Goal: Transaction & Acquisition: Purchase product/service

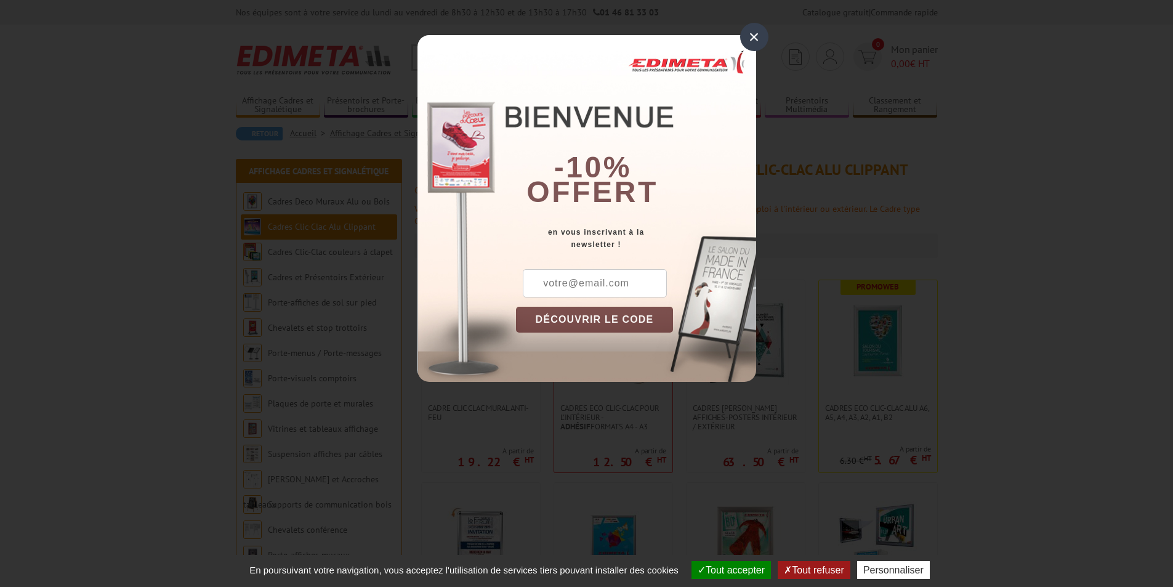
click at [746, 31] on div "×" at bounding box center [754, 37] width 28 height 28
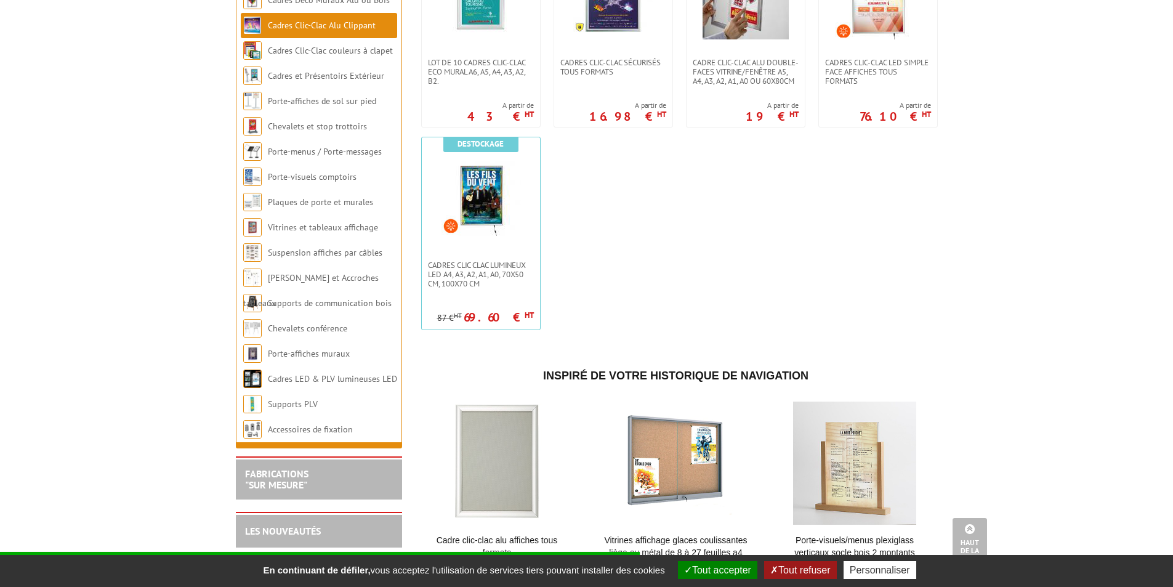
scroll to position [862, 0]
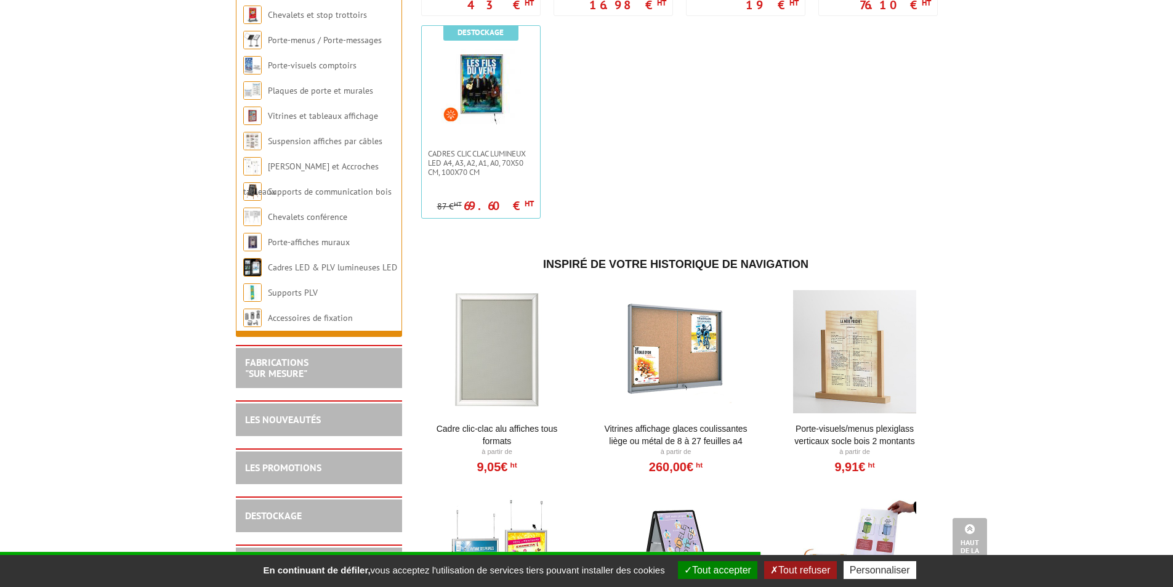
click at [531, 381] on div at bounding box center [497, 351] width 152 height 123
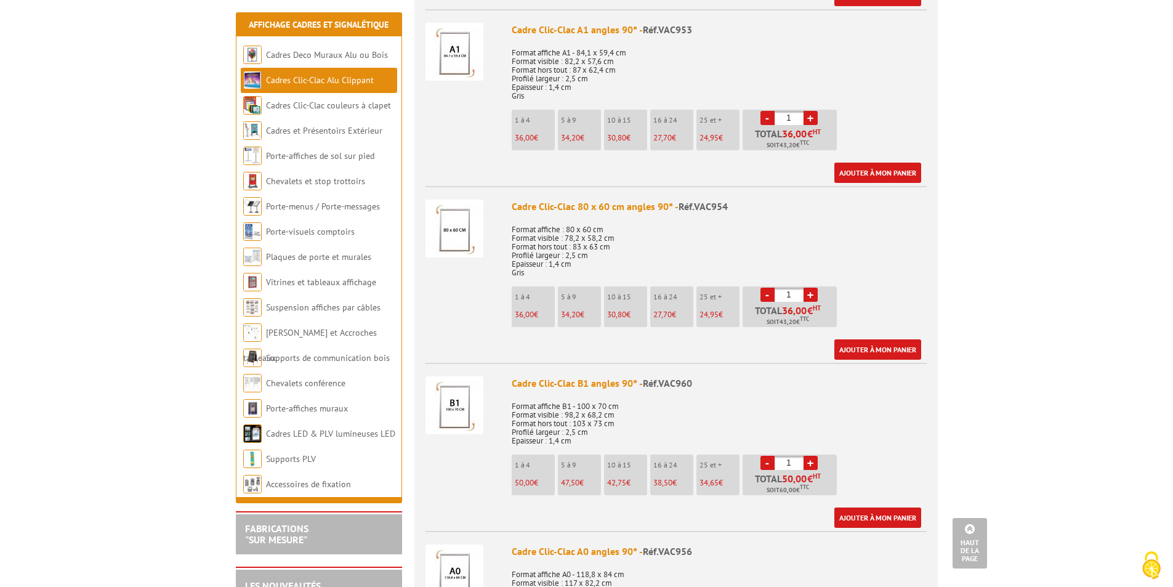
scroll to position [1724, 0]
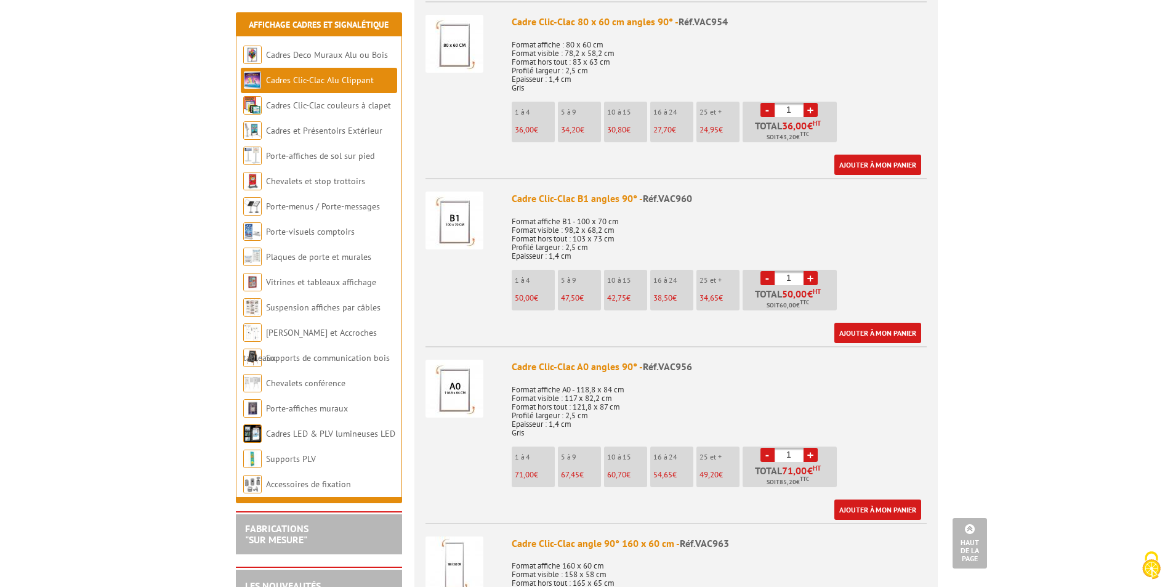
click at [810, 452] on link "+" at bounding box center [810, 455] width 14 height 14
type input "5"
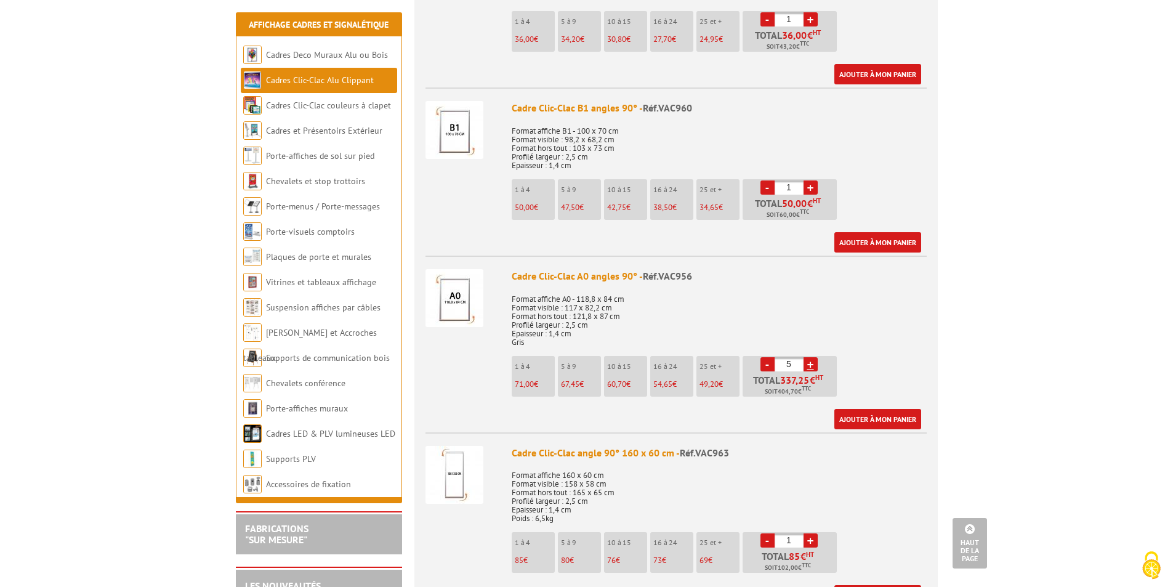
scroll to position [1785, 0]
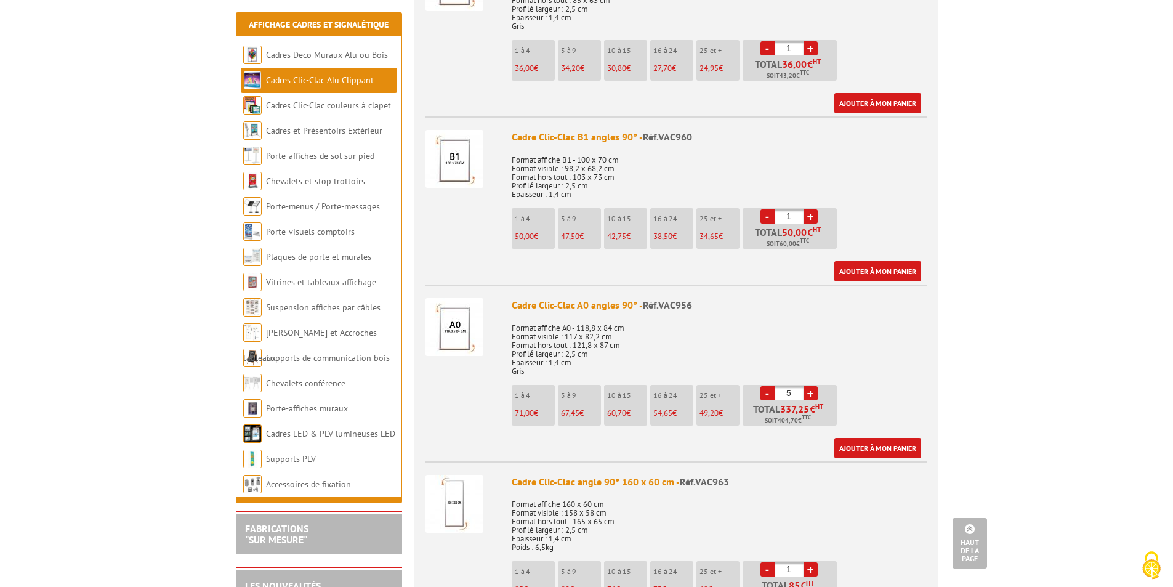
click at [456, 339] on img at bounding box center [454, 327] width 58 height 58
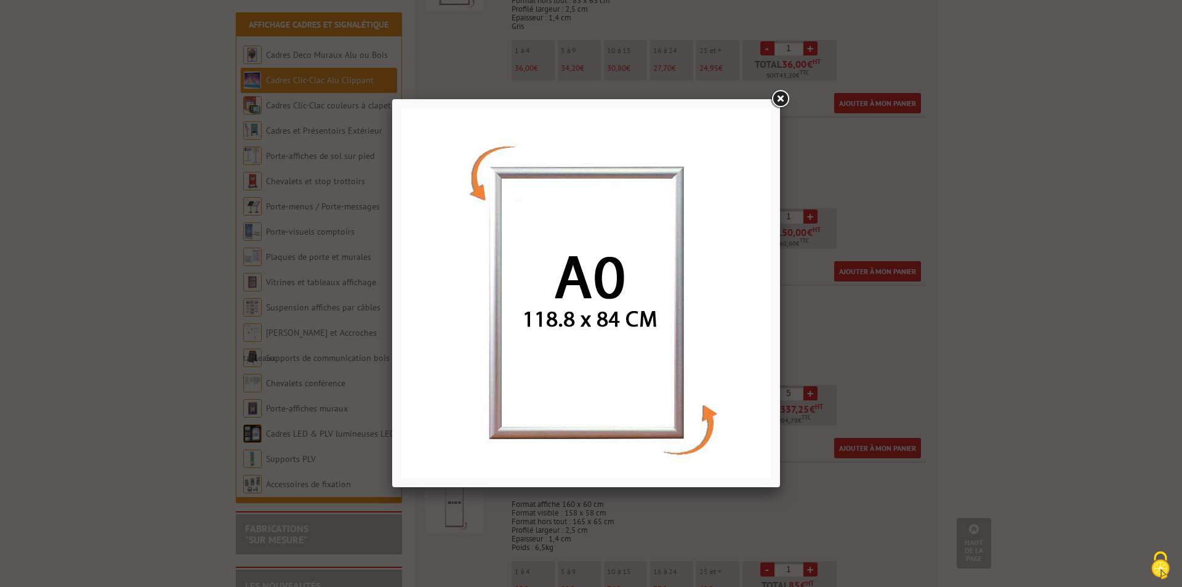
click at [785, 95] on link at bounding box center [780, 99] width 22 height 22
